Goal: Task Accomplishment & Management: Complete application form

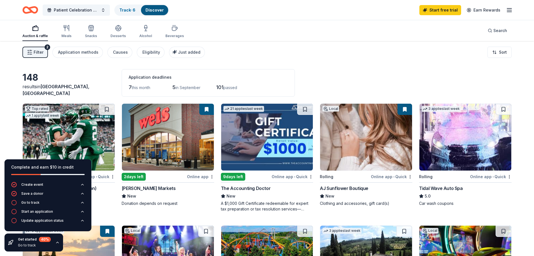
scroll to position [419, 0]
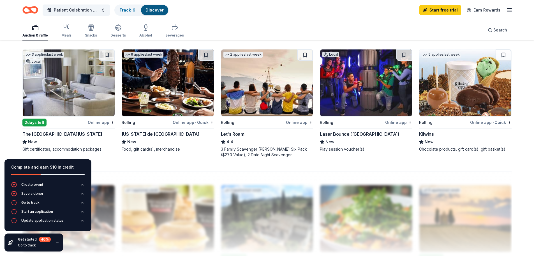
click at [187, 90] on img at bounding box center [168, 82] width 92 height 67
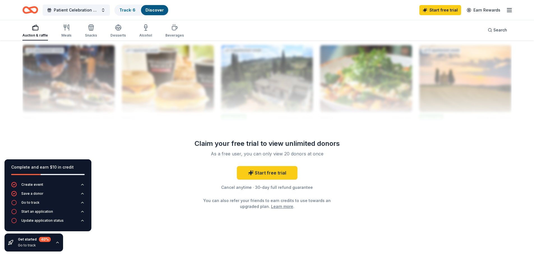
scroll to position [560, 0]
drag, startPoint x: 237, startPoint y: 171, endPoint x: 309, endPoint y: 177, distance: 72.1
click at [238, 170] on div "Start free trial Cancel anytime · 30-day full refund guarantee You can also ref…" at bounding box center [268, 186] width 162 height 43
click at [285, 175] on link "Start free trial" at bounding box center [267, 171] width 61 height 13
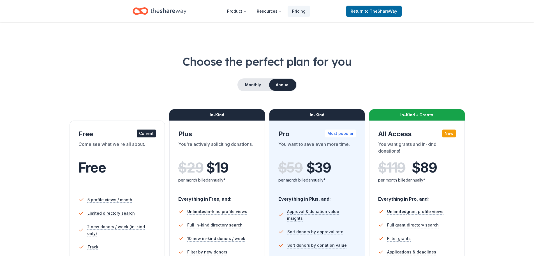
click at [133, 154] on div "Come see what we're all about." at bounding box center [118, 149] width 78 height 16
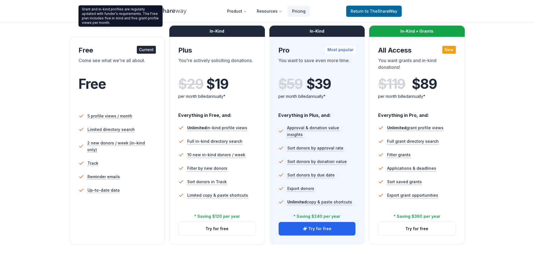
scroll to position [168, 0]
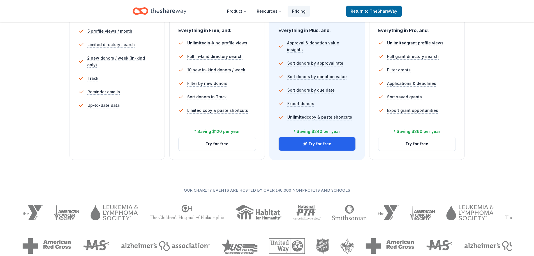
click at [102, 106] on ul "5 profile views / month Limited directory search 2 new donors / week (in-kind o…" at bounding box center [118, 69] width 78 height 94
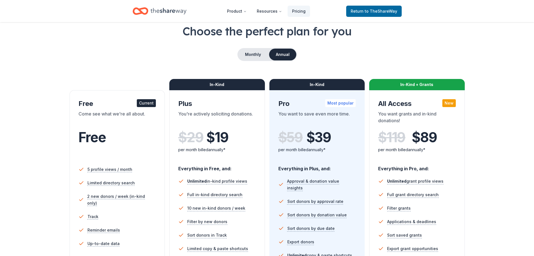
scroll to position [0, 0]
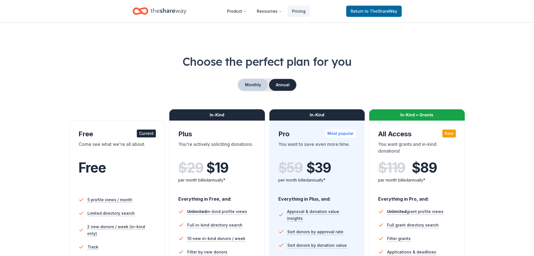
click at [255, 86] on button "Monthly" at bounding box center [253, 85] width 30 height 12
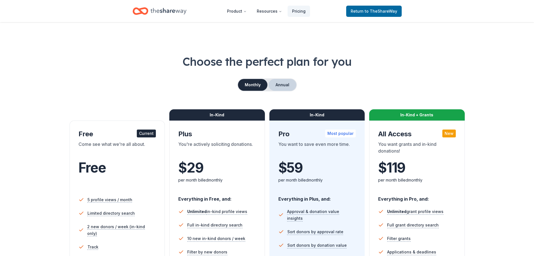
click at [279, 85] on button "Annual" at bounding box center [283, 85] width 28 height 12
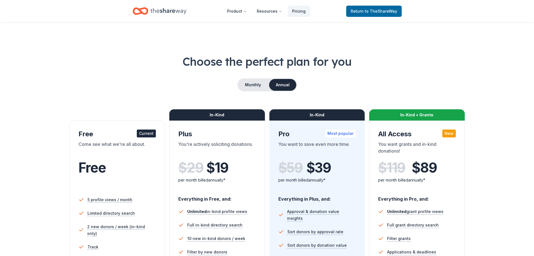
click at [414, 60] on h1 "Choose the perfect plan for you" at bounding box center [267, 62] width 490 height 16
click at [164, 9] on icon "Home" at bounding box center [169, 11] width 36 height 12
click at [166, 9] on icon "Home" at bounding box center [169, 11] width 36 height 12
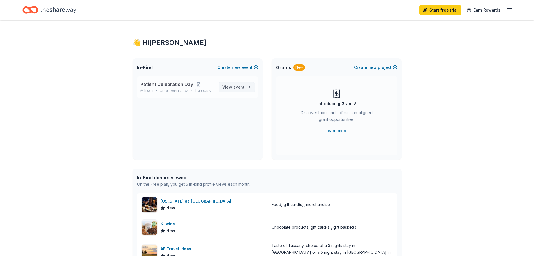
click at [237, 88] on span "event" at bounding box center [238, 86] width 11 height 5
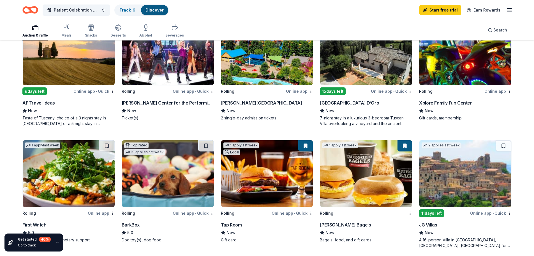
scroll to position [195, 0]
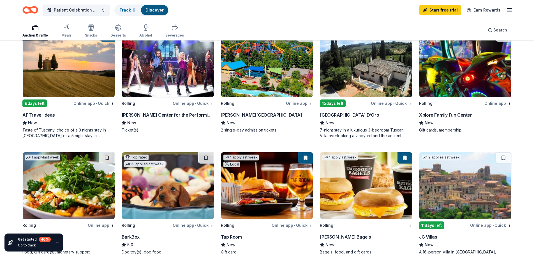
click at [354, 78] on img at bounding box center [366, 63] width 92 height 67
click at [470, 66] on img at bounding box center [466, 63] width 92 height 67
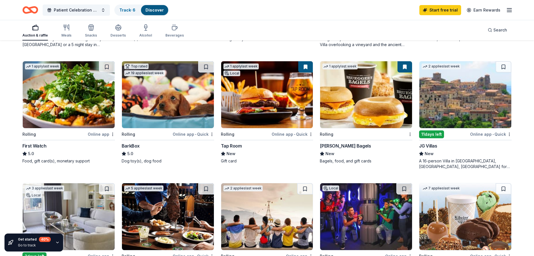
scroll to position [335, 0]
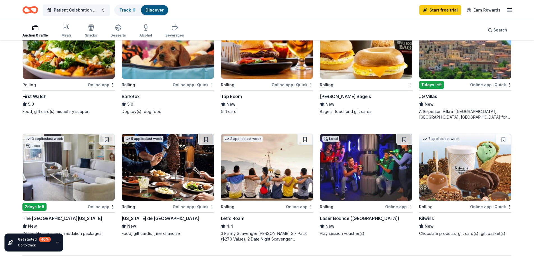
click at [378, 169] on img at bounding box center [366, 167] width 92 height 67
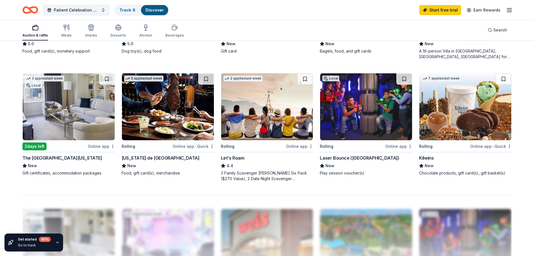
scroll to position [307, 0]
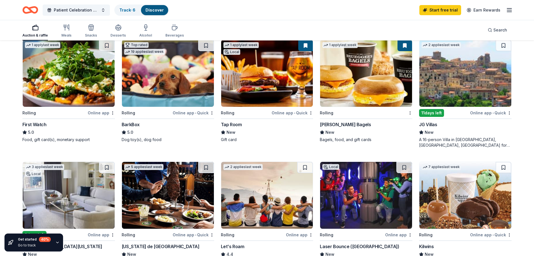
click at [143, 77] on img at bounding box center [168, 73] width 92 height 67
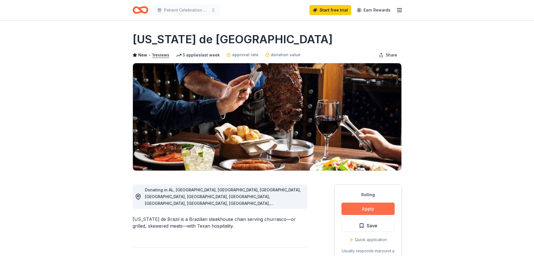
click at [362, 212] on button "Apply" at bounding box center [368, 208] width 53 height 12
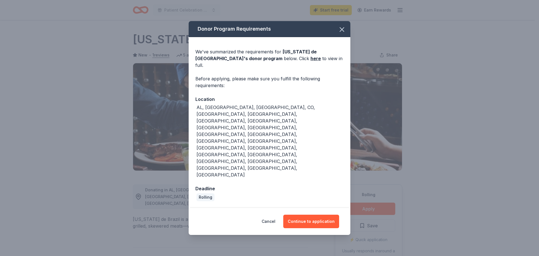
drag, startPoint x: 309, startPoint y: 192, endPoint x: 333, endPoint y: 198, distance: 24.4
click at [309, 214] on button "Continue to application" at bounding box center [311, 220] width 56 height 13
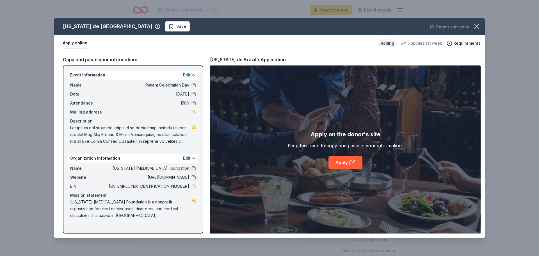
click at [173, 202] on span "[US_STATE] [MEDICAL_DATA] Foundation is a nonprofit organization focused on dis…" at bounding box center [130, 208] width 121 height 20
click at [334, 155] on div "Apply on the donor's site Keep this open to copy and paste in your information.…" at bounding box center [345, 149] width 115 height 39
click at [344, 160] on link "Apply" at bounding box center [345, 161] width 34 height 13
click at [345, 165] on link "Apply" at bounding box center [345, 161] width 34 height 13
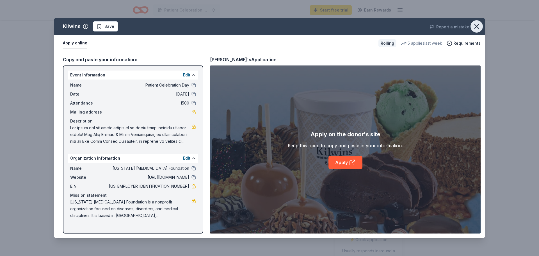
click at [474, 23] on icon "button" at bounding box center [476, 26] width 8 height 8
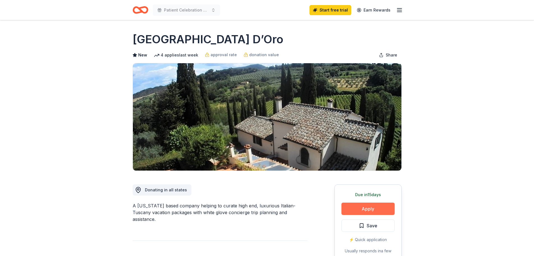
click at [376, 205] on button "Apply" at bounding box center [368, 208] width 53 height 12
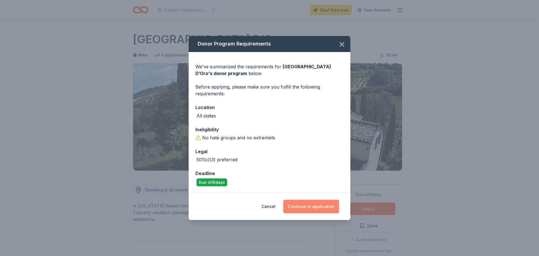
drag, startPoint x: 323, startPoint y: 203, endPoint x: 326, endPoint y: 203, distance: 3.1
click at [322, 203] on button "Continue to application" at bounding box center [311, 205] width 56 height 13
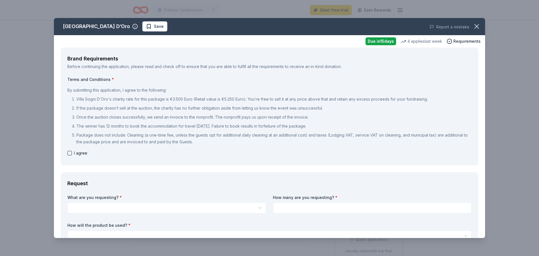
click at [69, 154] on button "button" at bounding box center [69, 153] width 4 height 4
checkbox input "true"
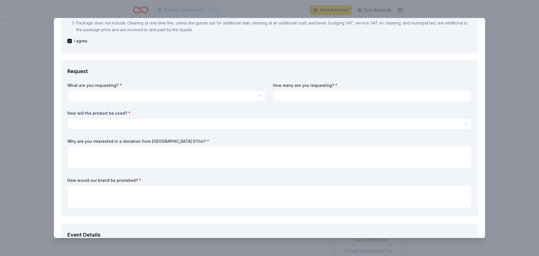
scroll to position [112, 0]
click at [118, 90] on html "Patient Celebration Day Start free trial Earn Rewards Due in 15 days Share Vill…" at bounding box center [269, 128] width 539 height 256
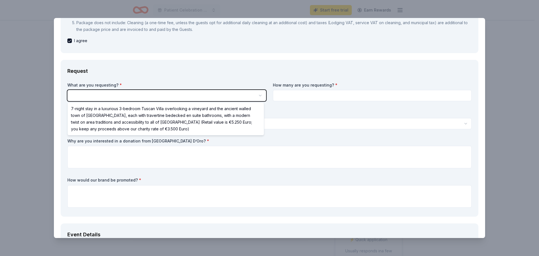
click at [133, 97] on html "Patient Celebration Day Start free trial Earn Rewards Due in 15 days Share Vill…" at bounding box center [269, 128] width 539 height 256
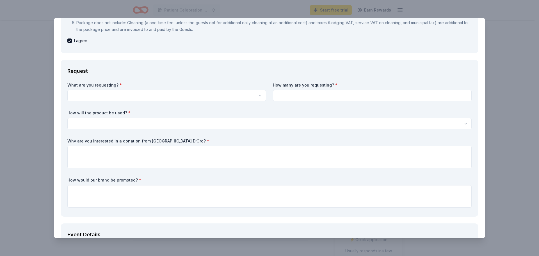
click at [159, 98] on html "Patient Celebration Day Start free trial Earn Rewards Due in 15 days Share Vill…" at bounding box center [269, 128] width 539 height 256
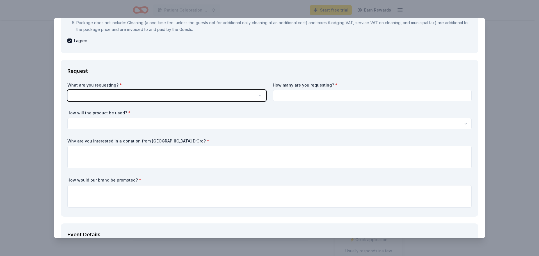
click at [208, 95] on html "Patient Celebration Day Start free trial Earn Rewards Due in 15 days Share Vill…" at bounding box center [269, 128] width 539 height 256
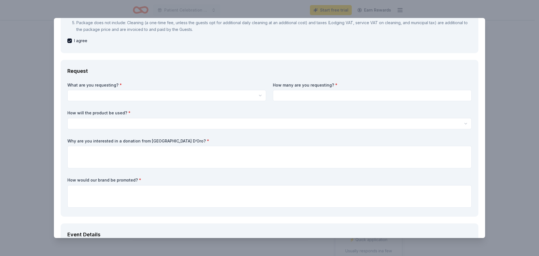
click at [260, 93] on html "Patient Celebration Day Start free trial Earn Rewards Due in 15 days Share Vill…" at bounding box center [269, 128] width 539 height 256
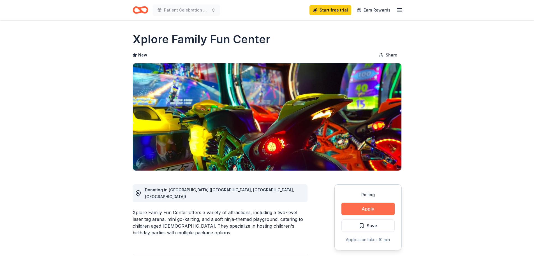
click at [362, 209] on button "Apply" at bounding box center [368, 208] width 53 height 12
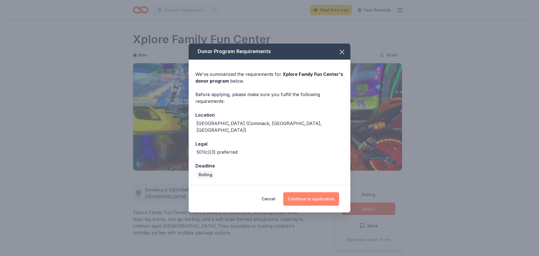
click at [320, 194] on button "Continue to application" at bounding box center [311, 198] width 56 height 13
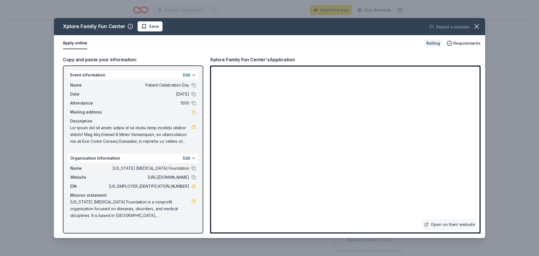
drag, startPoint x: 71, startPoint y: 200, endPoint x: 155, endPoint y: 212, distance: 84.7
click at [154, 214] on span "[US_STATE] [MEDICAL_DATA] Foundation is a nonprofit organization focused on dis…" at bounding box center [130, 208] width 121 height 20
drag, startPoint x: 185, startPoint y: 216, endPoint x: 68, endPoint y: 204, distance: 117.1
click at [84, 207] on span "[US_STATE] [MEDICAL_DATA] Foundation is a nonprofit organization focused on dis…" at bounding box center [130, 208] width 121 height 20
click at [78, 196] on div "Mission statement" at bounding box center [133, 195] width 126 height 7
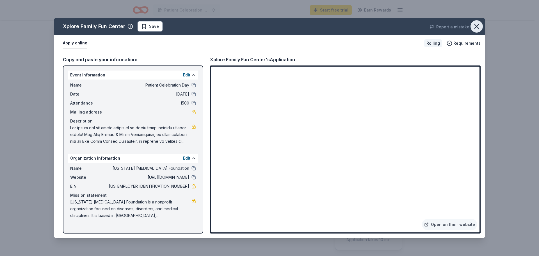
click at [480, 27] on icon "button" at bounding box center [476, 26] width 8 height 8
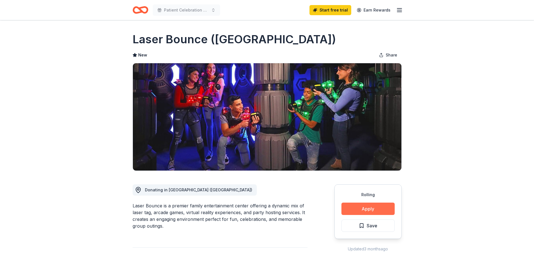
click at [354, 213] on button "Apply" at bounding box center [368, 208] width 53 height 12
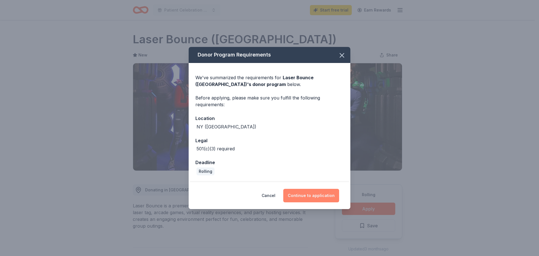
click at [321, 194] on button "Continue to application" at bounding box center [311, 195] width 56 height 13
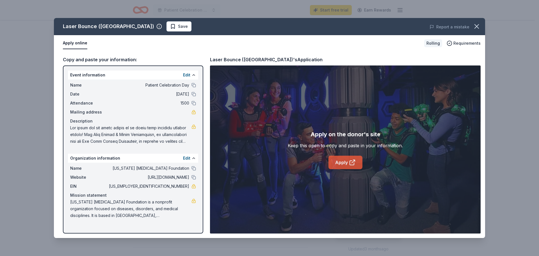
click at [351, 165] on icon at bounding box center [352, 162] width 4 height 4
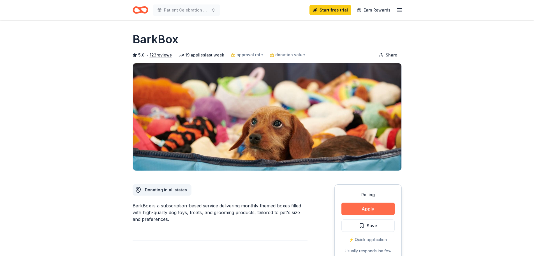
click at [383, 211] on button "Apply" at bounding box center [368, 208] width 53 height 12
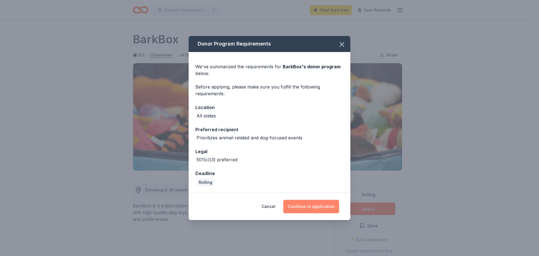
click at [324, 207] on button "Continue to application" at bounding box center [311, 205] width 56 height 13
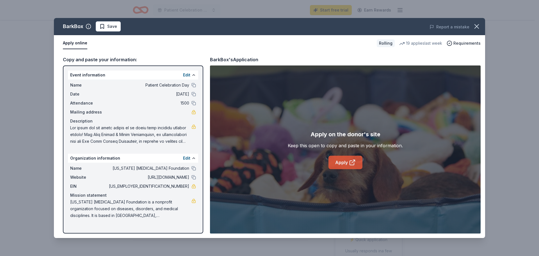
click at [342, 157] on link "Apply" at bounding box center [345, 161] width 34 height 13
